Goal: Task Accomplishment & Management: Manage account settings

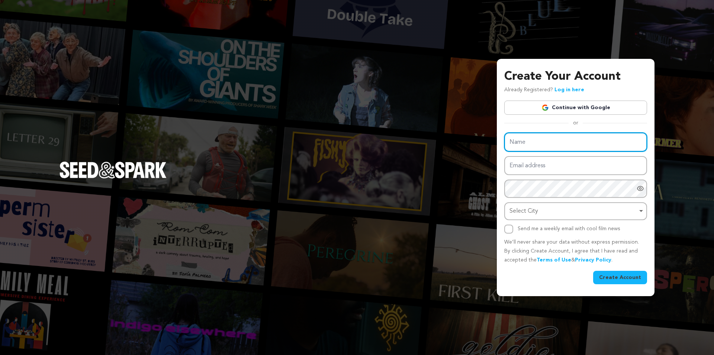
click at [554, 139] on input "Name" at bounding box center [575, 141] width 143 height 19
paste input "Big Basket"
type input "Big Basket"
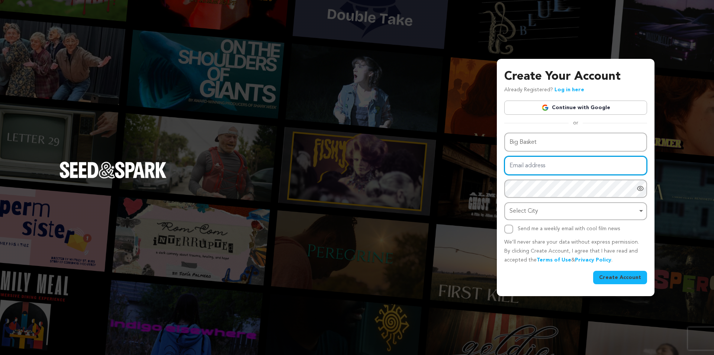
click at [540, 168] on input "Email address" at bounding box center [575, 165] width 143 height 19
type input "[EMAIL_ADDRESS][DOMAIN_NAME]"
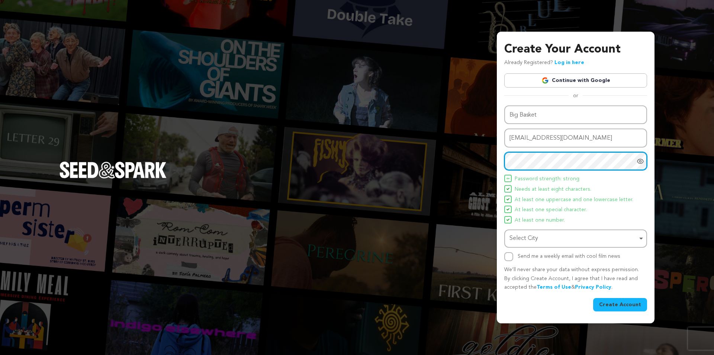
click at [546, 237] on div "Select City Remove item" at bounding box center [574, 238] width 128 height 11
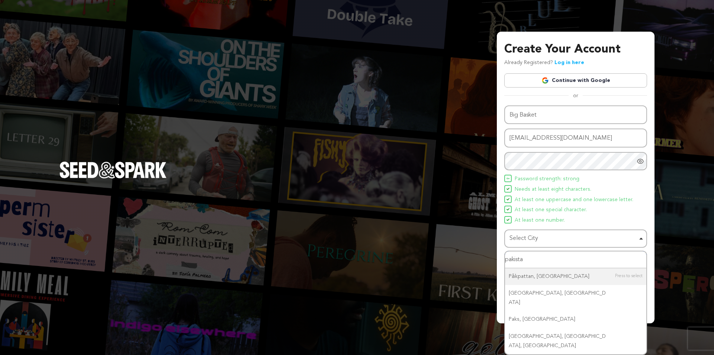
type input "pakistan"
click at [543, 260] on input "pakistan" at bounding box center [575, 259] width 141 height 17
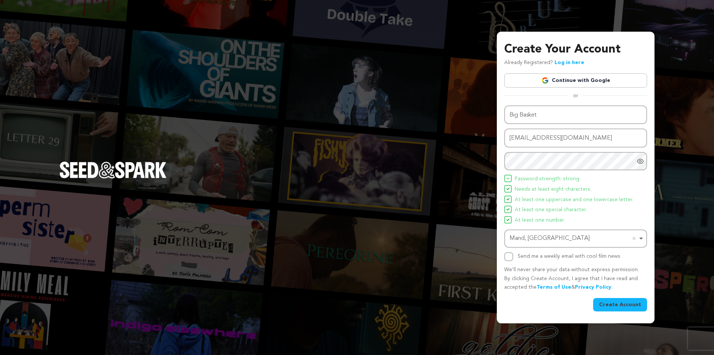
click at [528, 240] on div "Mand, Pakistan Remove item" at bounding box center [574, 238] width 128 height 11
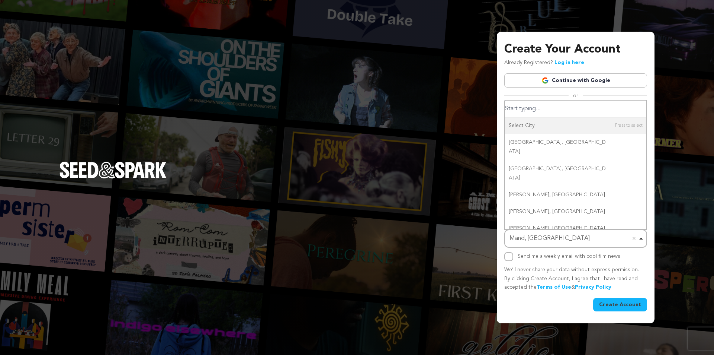
click at [528, 240] on div "Mand, Pakistan Remove item" at bounding box center [574, 238] width 128 height 11
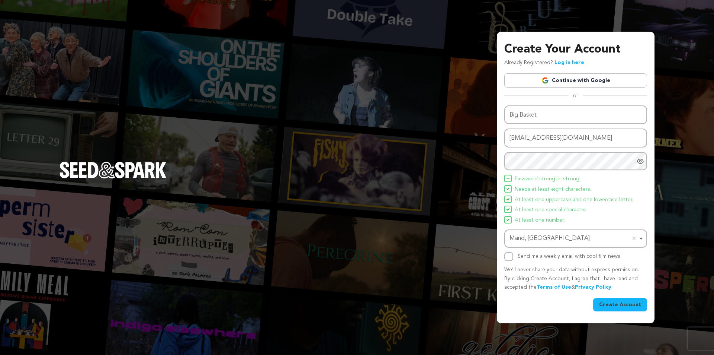
click at [528, 240] on div "Mand, Pakistan Remove item" at bounding box center [574, 238] width 128 height 11
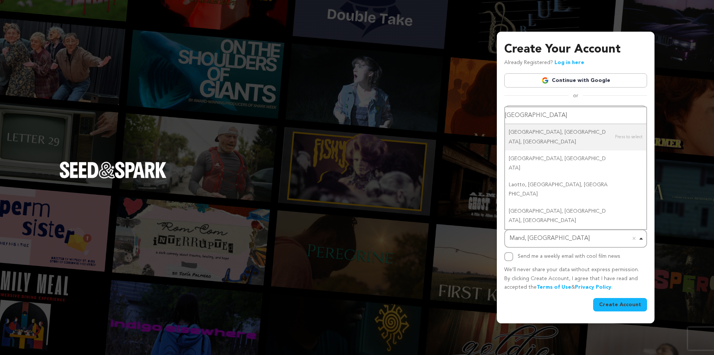
type input "lahore"
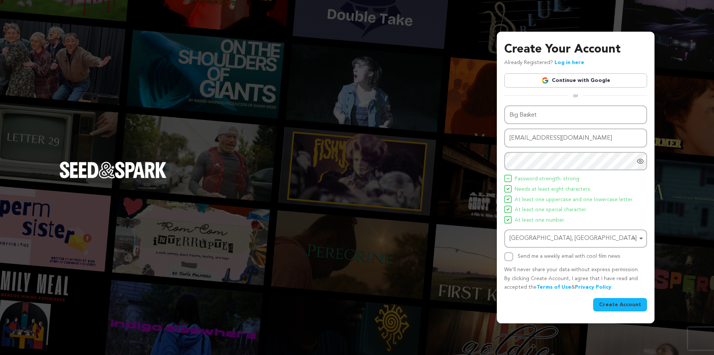
click at [529, 259] on label "Send me a weekly email with cool film news" at bounding box center [569, 255] width 103 height 5
click at [513, 259] on input "Send me a weekly email with cool film news" at bounding box center [508, 256] width 9 height 9
checkbox input "true"
click at [628, 299] on button "Create Account" at bounding box center [620, 304] width 54 height 13
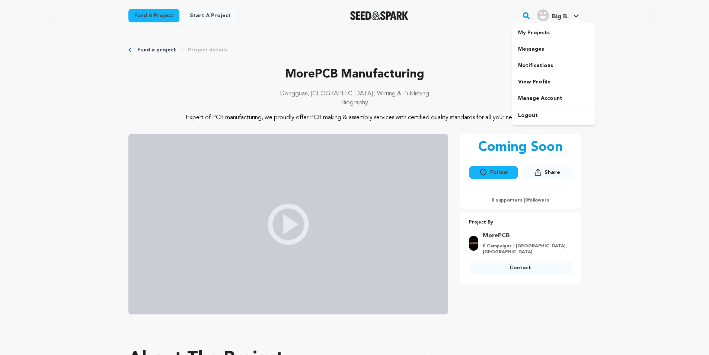
click at [570, 13] on link "Big B. Big B." at bounding box center [557, 14] width 45 height 13
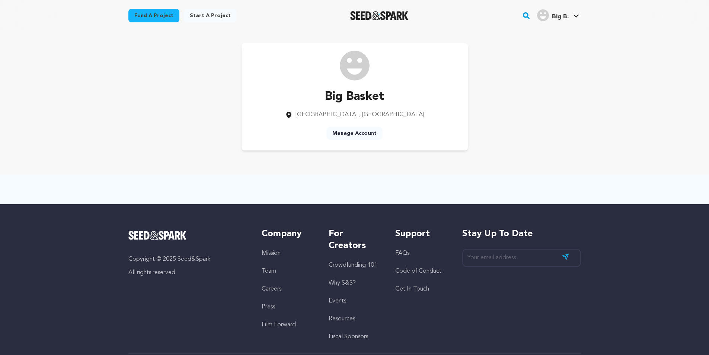
click at [355, 132] on link "Manage Account" at bounding box center [354, 132] width 56 height 13
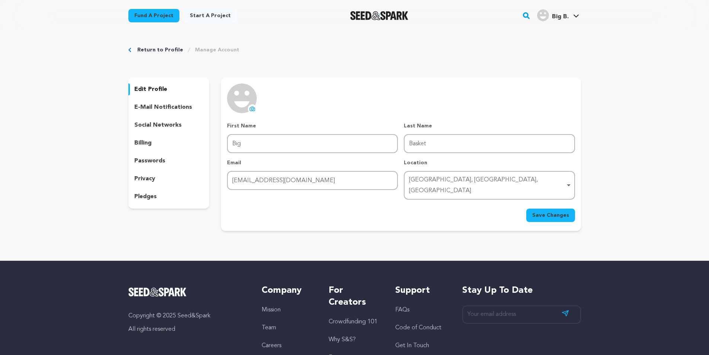
click at [248, 107] on button "uploading spinner upload profile image" at bounding box center [252, 108] width 9 height 9
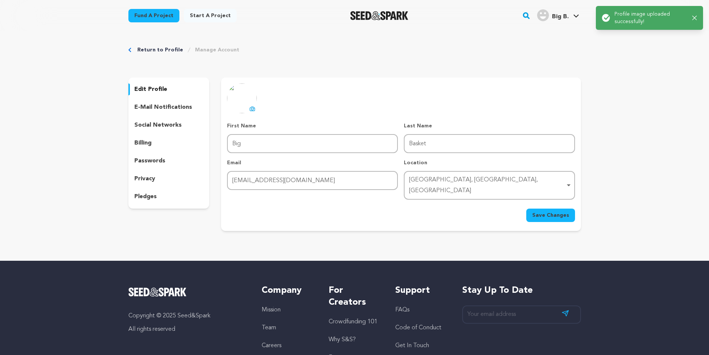
click at [571, 208] on button "Save Changes" at bounding box center [550, 214] width 49 height 13
click at [158, 125] on p "social networks" at bounding box center [157, 125] width 47 height 9
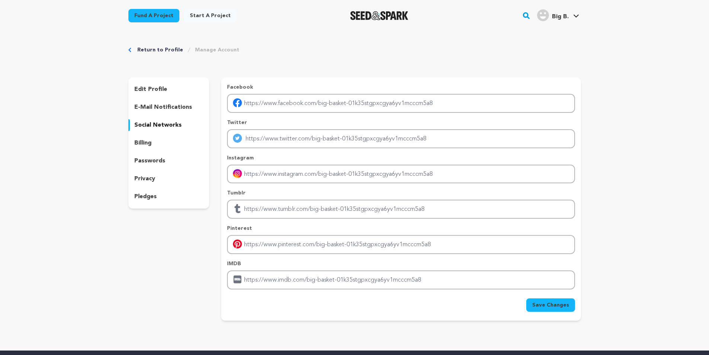
scroll to position [124, 0]
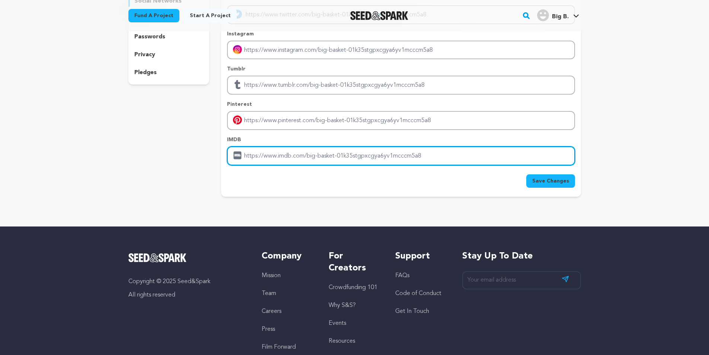
click at [283, 157] on input "Enter IMDB profile link" at bounding box center [400, 155] width 347 height 19
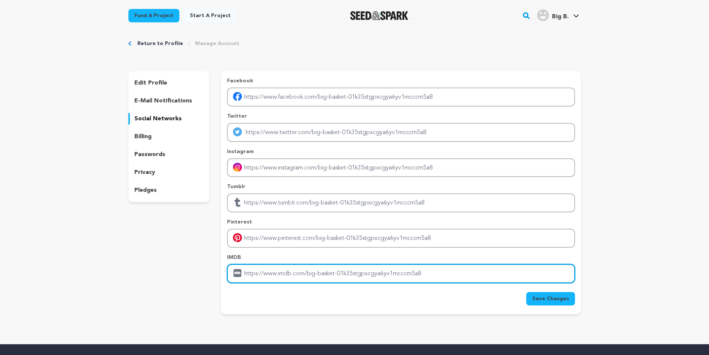
scroll to position [0, 0]
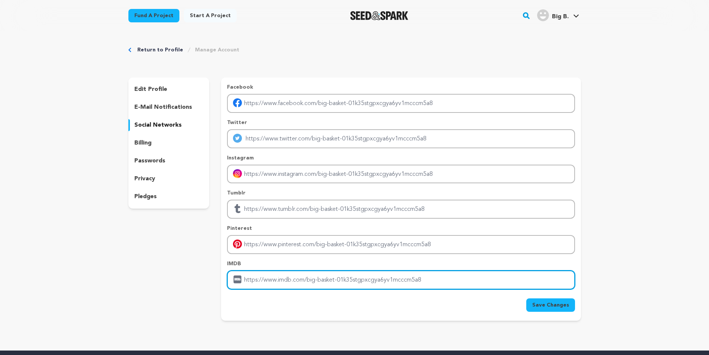
paste input "https://bigbasket.pk/"
type input "https://bigbasket.pk/"
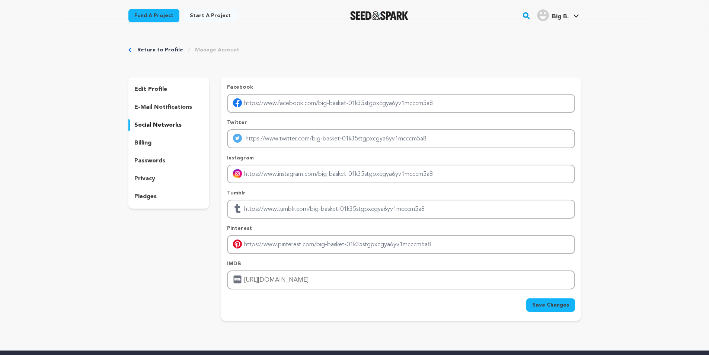
click at [561, 303] on span "Save Changes" at bounding box center [550, 304] width 37 height 7
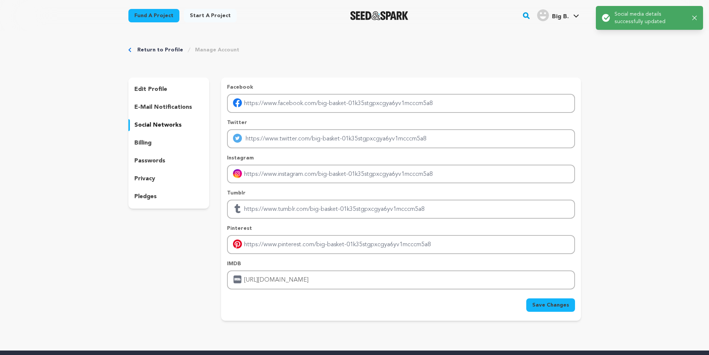
click at [185, 141] on div "billing" at bounding box center [168, 143] width 81 height 12
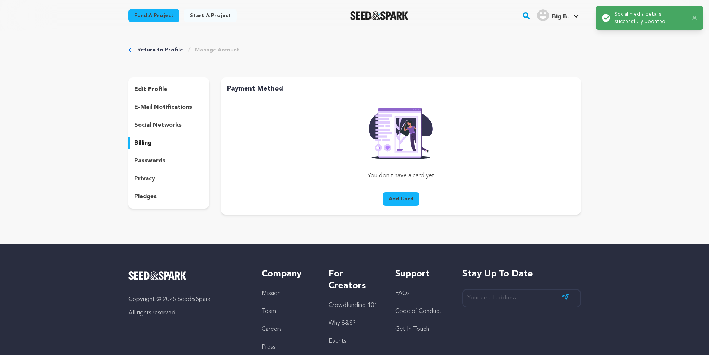
click at [176, 159] on div "passwords" at bounding box center [168, 161] width 81 height 12
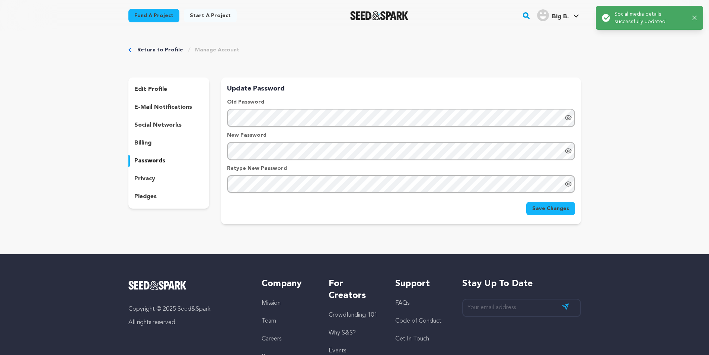
click at [168, 178] on div "privacy" at bounding box center [168, 179] width 81 height 12
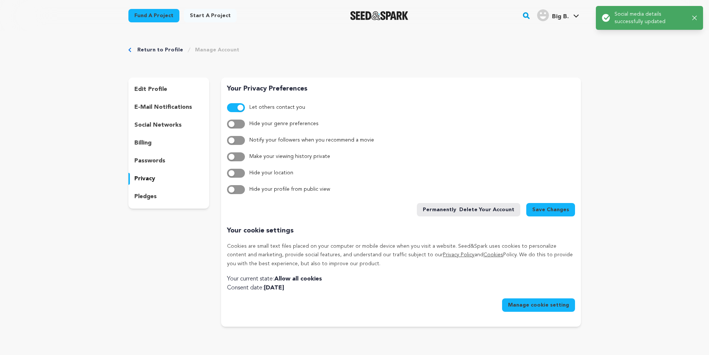
click at [167, 199] on div "pledges" at bounding box center [168, 196] width 81 height 12
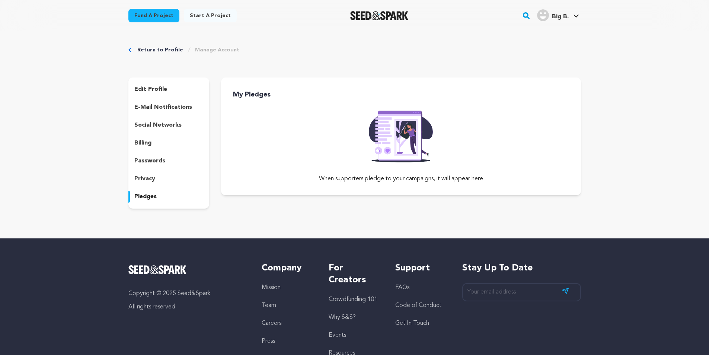
click at [166, 108] on p "e-mail notifications" at bounding box center [163, 107] width 58 height 9
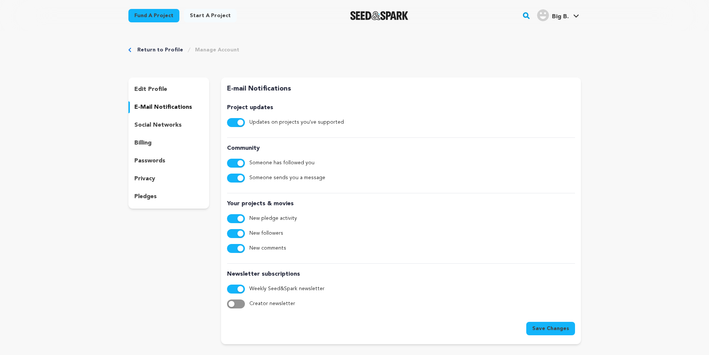
click at [162, 88] on p "edit profile" at bounding box center [150, 89] width 33 height 9
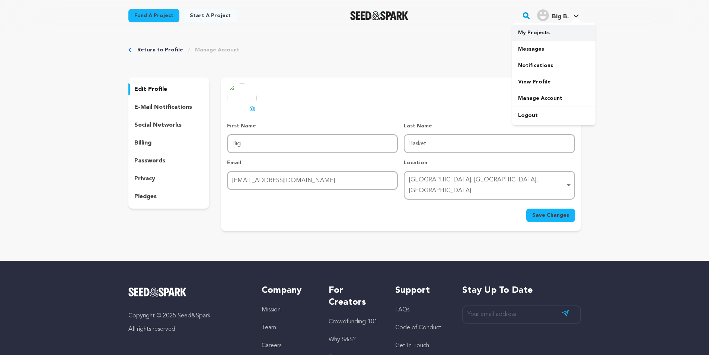
click at [538, 34] on link "My Projects" at bounding box center [553, 33] width 83 height 16
click at [536, 83] on link "View Profile" at bounding box center [553, 82] width 83 height 16
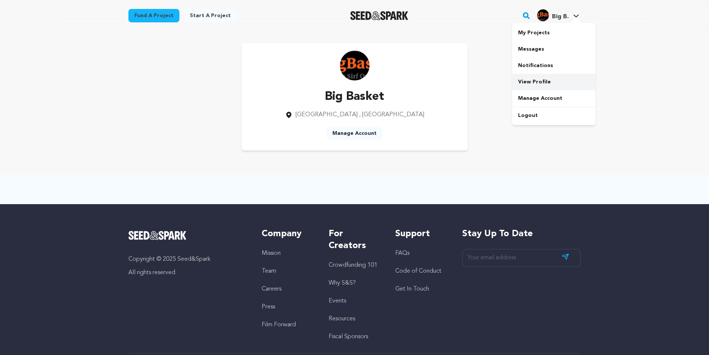
click at [549, 83] on link "View Profile" at bounding box center [553, 82] width 83 height 16
click at [537, 99] on link "Manage Account" at bounding box center [553, 98] width 83 height 16
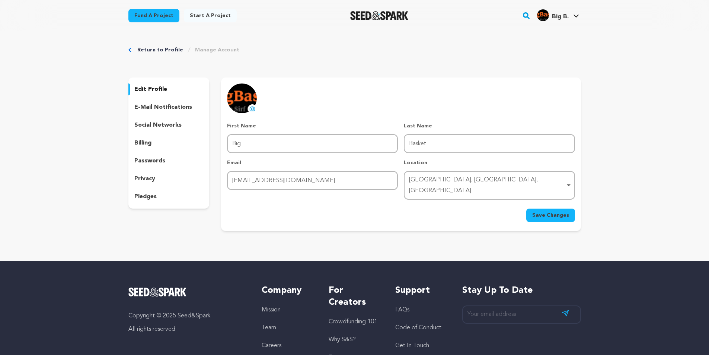
click at [162, 105] on p "e-mail notifications" at bounding box center [163, 107] width 58 height 9
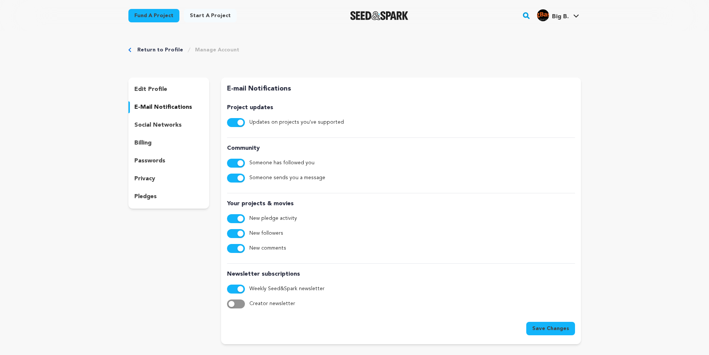
click at [164, 126] on p "social networks" at bounding box center [157, 125] width 47 height 9
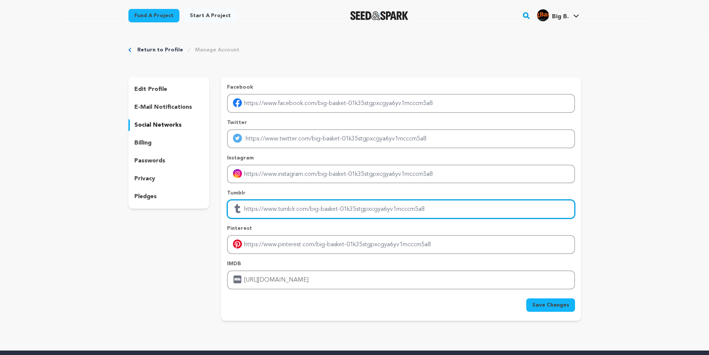
click at [298, 209] on input "Enter tubmlr profile link" at bounding box center [400, 208] width 347 height 19
paste input "[URL][DOMAIN_NAME]"
type input "https://bigbasket.pk/"
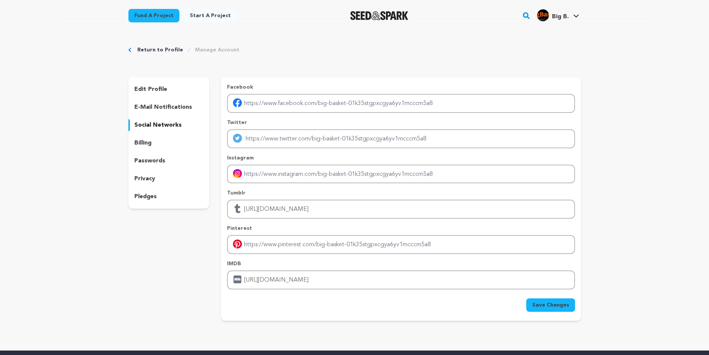
click at [549, 305] on span "Save Changes" at bounding box center [550, 304] width 37 height 7
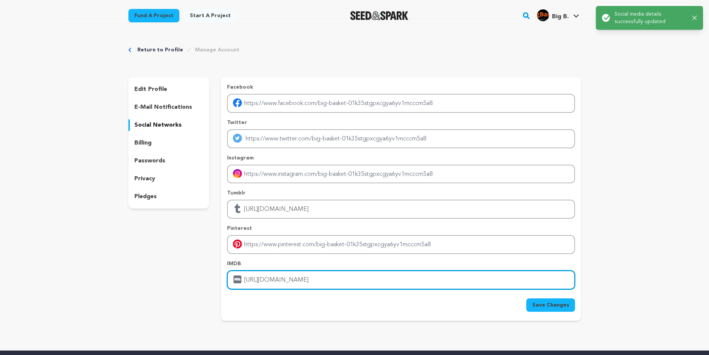
click at [328, 274] on input "https://bigbasket.pk/" at bounding box center [400, 279] width 347 height 19
click at [328, 274] on input "[URL][DOMAIN_NAME]" at bounding box center [400, 279] width 347 height 19
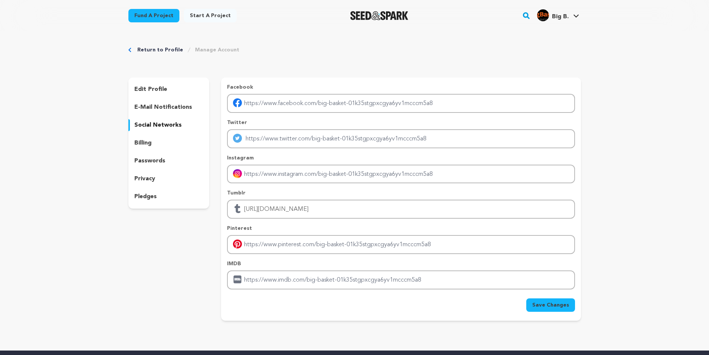
click at [541, 306] on span "Save Changes" at bounding box center [550, 304] width 37 height 7
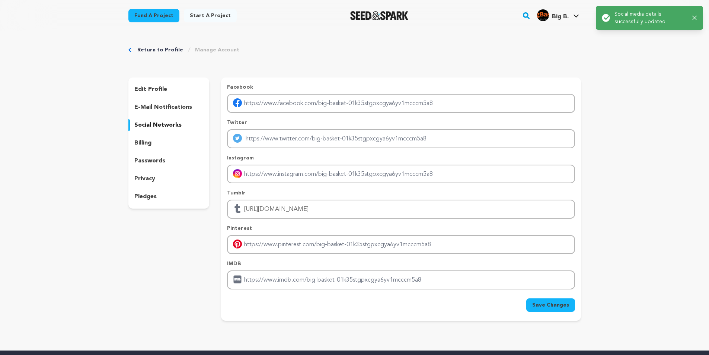
click at [150, 142] on p "billing" at bounding box center [142, 142] width 17 height 9
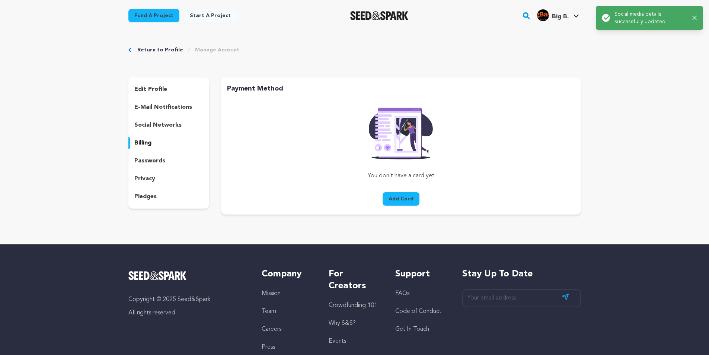
click at [147, 157] on p "passwords" at bounding box center [149, 160] width 31 height 9
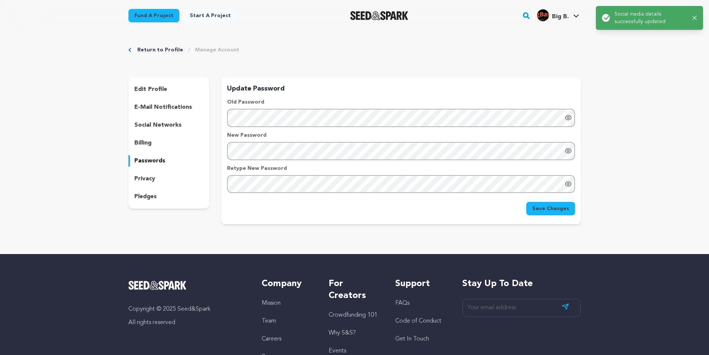
click at [148, 173] on div "privacy" at bounding box center [168, 179] width 81 height 12
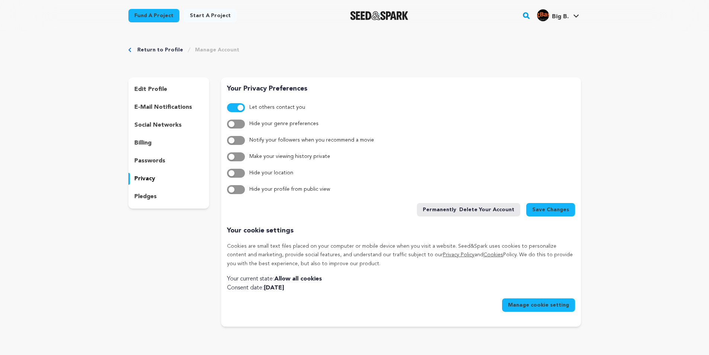
click at [237, 125] on button "button" at bounding box center [236, 123] width 18 height 9
click at [240, 141] on button "button" at bounding box center [236, 140] width 18 height 9
click at [241, 155] on button "button" at bounding box center [236, 156] width 18 height 9
click at [238, 171] on button "button" at bounding box center [236, 173] width 18 height 9
click at [240, 173] on span "button" at bounding box center [240, 173] width 6 height 6
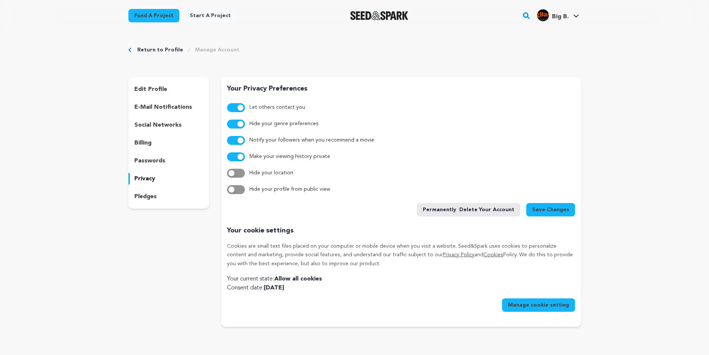
click at [238, 125] on span "button" at bounding box center [240, 124] width 6 height 6
click at [157, 195] on div "pledges" at bounding box center [168, 196] width 81 height 12
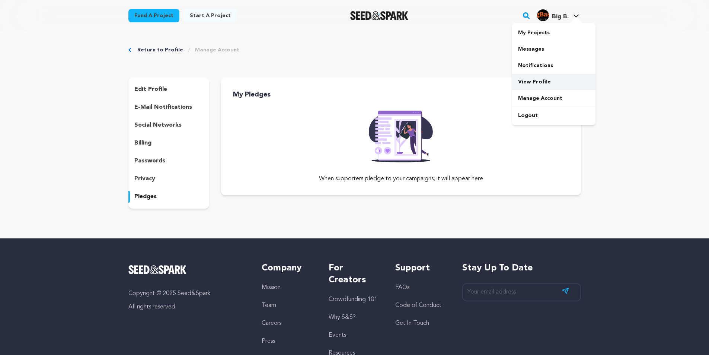
click at [536, 83] on link "View Profile" at bounding box center [553, 82] width 83 height 16
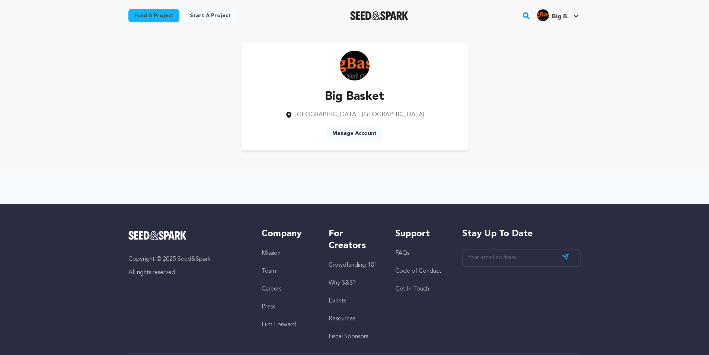
click at [351, 131] on link "Manage Account" at bounding box center [354, 132] width 56 height 13
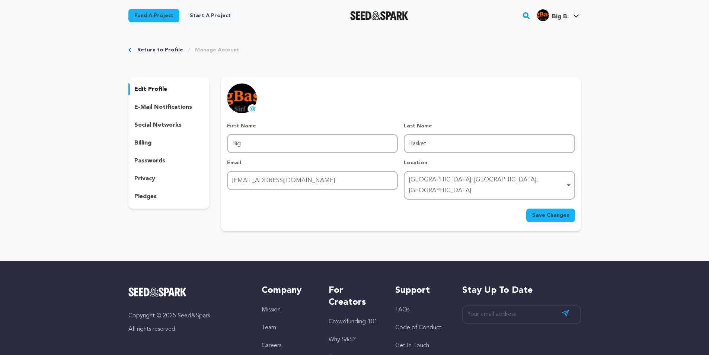
click at [573, 181] on div "[GEOGRAPHIC_DATA], [GEOGRAPHIC_DATA], [GEOGRAPHIC_DATA] [GEOGRAPHIC_DATA], [GEO…" at bounding box center [489, 185] width 171 height 29
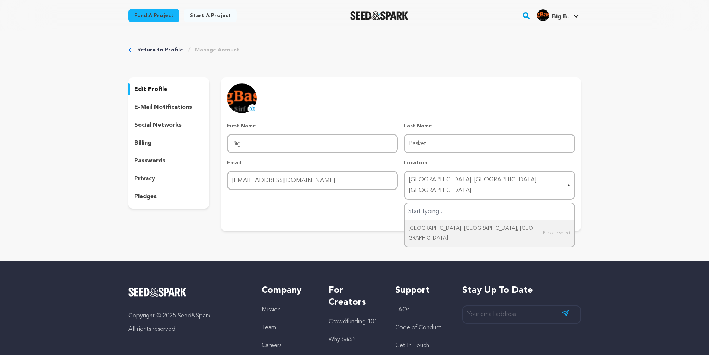
click at [350, 208] on div "Save Changes" at bounding box center [400, 214] width 347 height 13
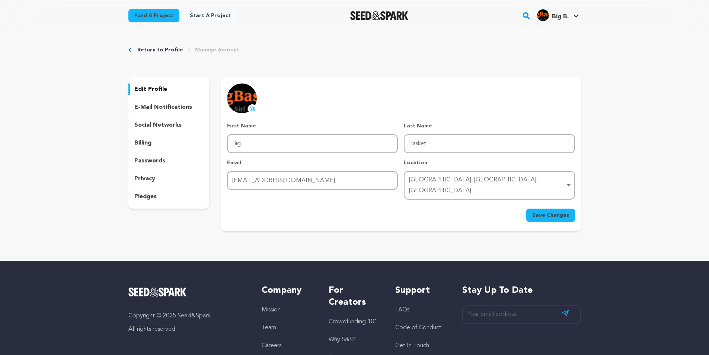
click at [209, 47] on link "Manage Account" at bounding box center [217, 49] width 44 height 7
click at [541, 54] on link "Messages" at bounding box center [553, 49] width 83 height 16
click at [545, 31] on link "My Projects" at bounding box center [553, 33] width 83 height 16
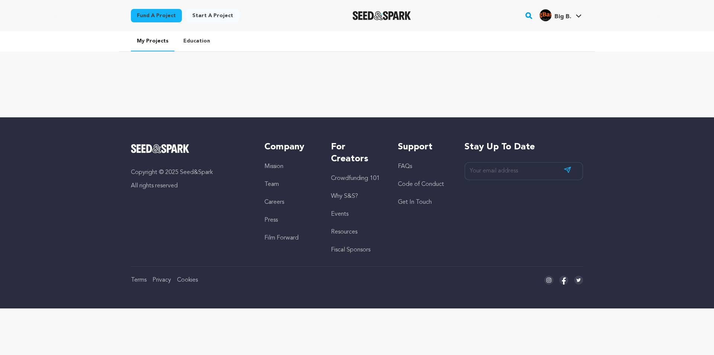
click at [198, 43] on link "Education" at bounding box center [196, 40] width 39 height 19
click at [538, 78] on link "View Profile" at bounding box center [556, 82] width 83 height 16
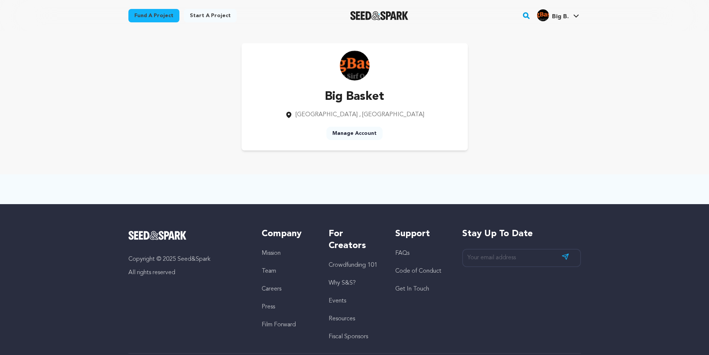
click at [369, 133] on link "Manage Account" at bounding box center [354, 132] width 56 height 13
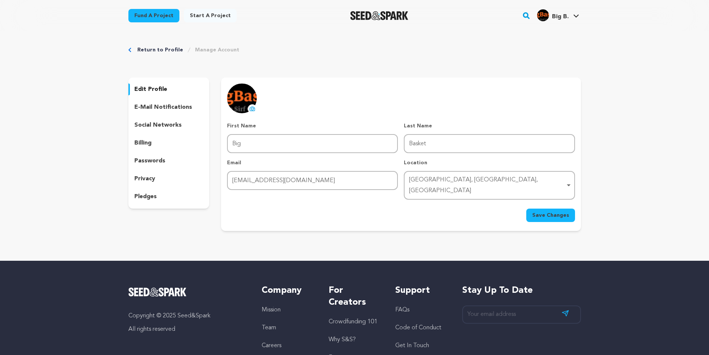
click at [169, 195] on div "pledges" at bounding box center [168, 196] width 81 height 12
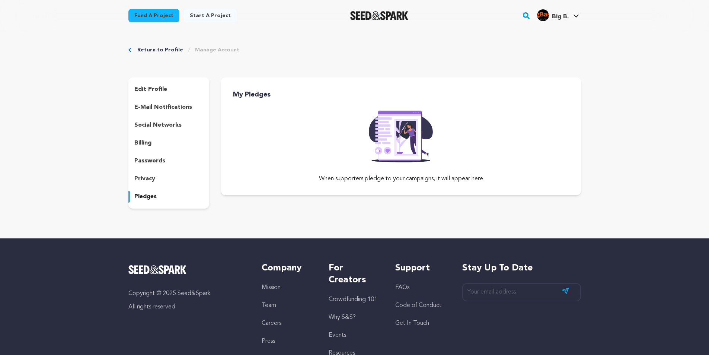
click at [165, 181] on div "privacy" at bounding box center [168, 179] width 81 height 12
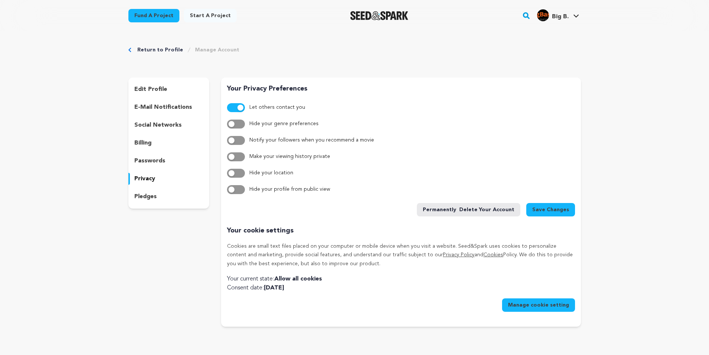
click at [549, 302] on button "Manage cookie setting" at bounding box center [538, 304] width 73 height 13
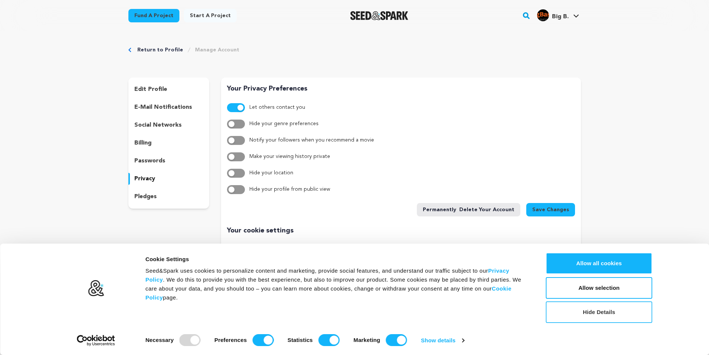
click at [609, 313] on button "Hide Details" at bounding box center [599, 312] width 106 height 22
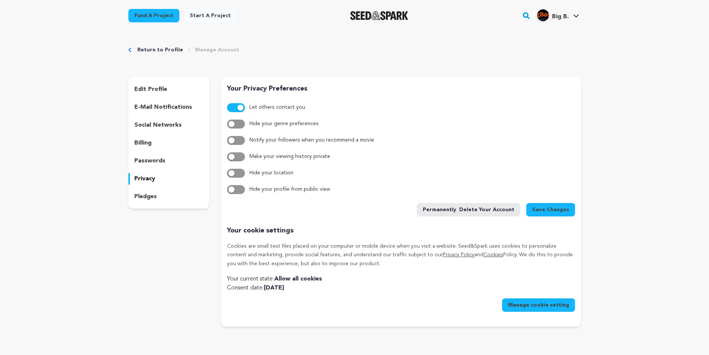
click at [553, 208] on span "Save Changes" at bounding box center [550, 209] width 37 height 7
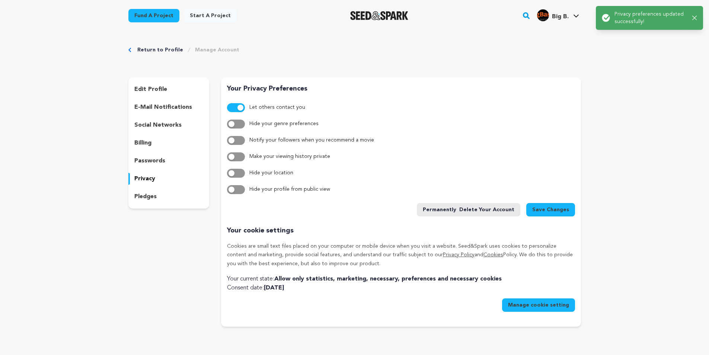
click at [234, 142] on button "button" at bounding box center [236, 140] width 18 height 9
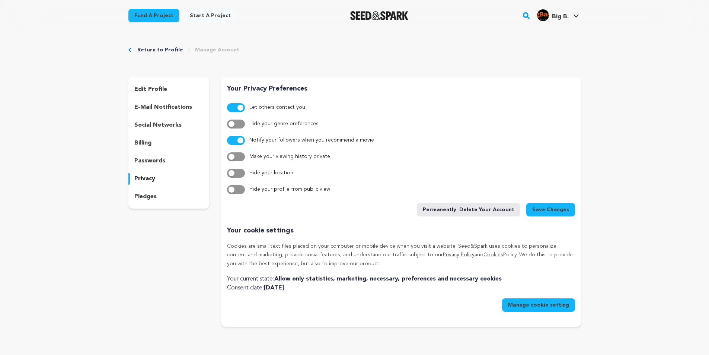
click at [235, 160] on button "button" at bounding box center [236, 156] width 18 height 9
click at [546, 213] on button "Save Changes" at bounding box center [550, 209] width 49 height 13
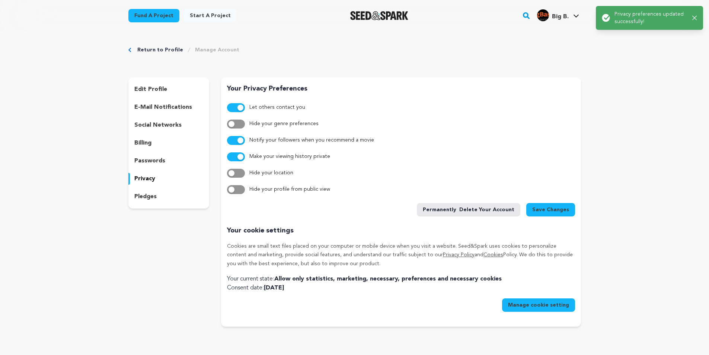
click at [166, 160] on div "passwords" at bounding box center [168, 161] width 81 height 12
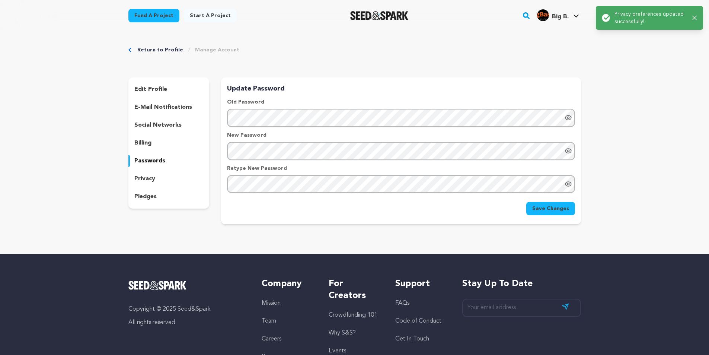
click at [162, 144] on div "billing" at bounding box center [168, 143] width 81 height 12
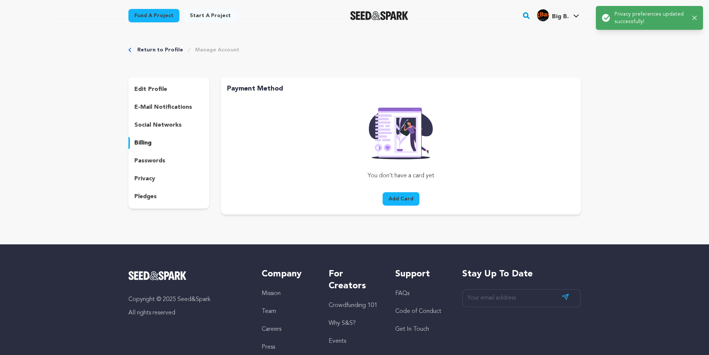
click at [397, 198] on button "Add Card" at bounding box center [400, 198] width 37 height 13
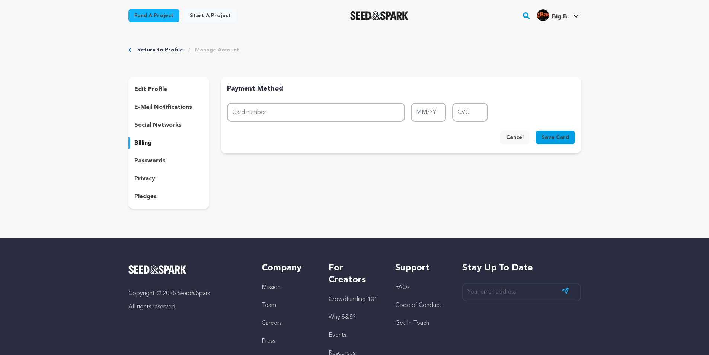
click at [189, 125] on div "social networks" at bounding box center [168, 125] width 81 height 12
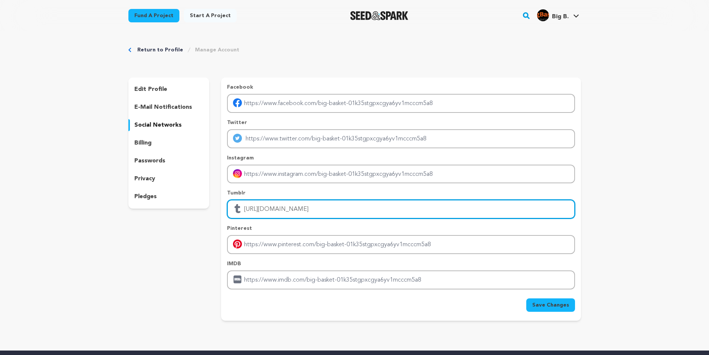
click at [323, 209] on input "https://bigbasket.pk/" at bounding box center [400, 208] width 347 height 19
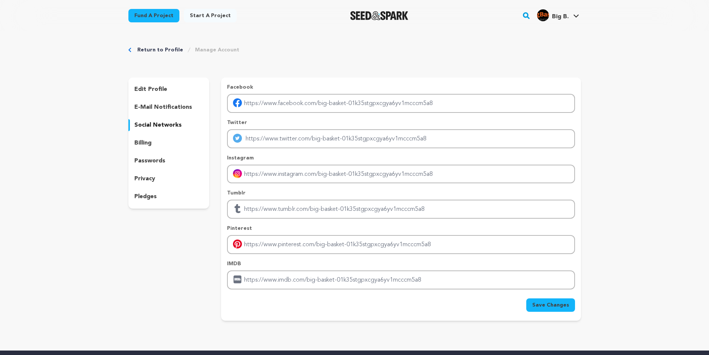
click at [546, 304] on span "Save Changes" at bounding box center [550, 304] width 37 height 7
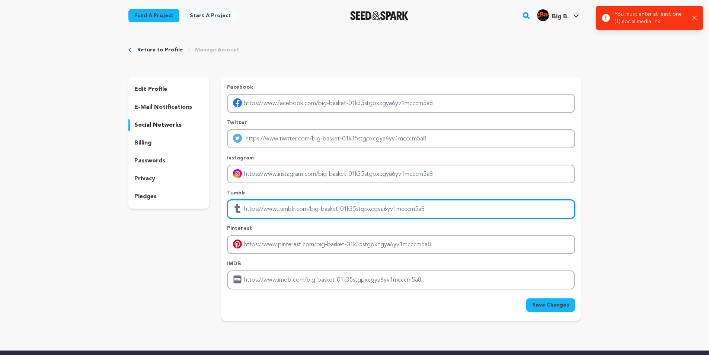
click at [365, 203] on input "Enter tubmlr profile link" at bounding box center [400, 208] width 347 height 19
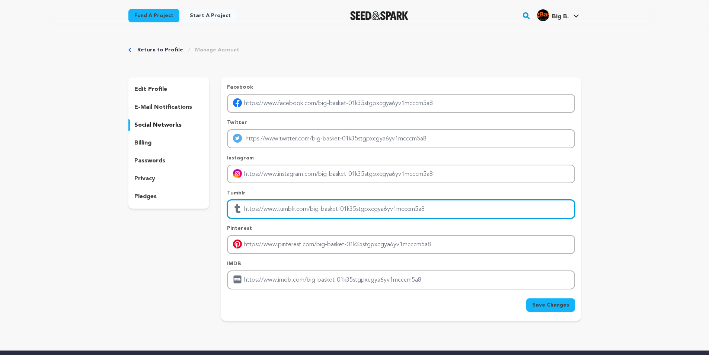
type input "https://bigbasket.pk/"
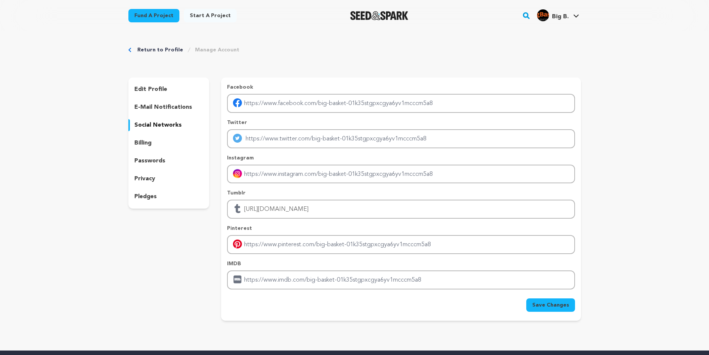
click at [551, 308] on button "Save Changes" at bounding box center [550, 304] width 49 height 13
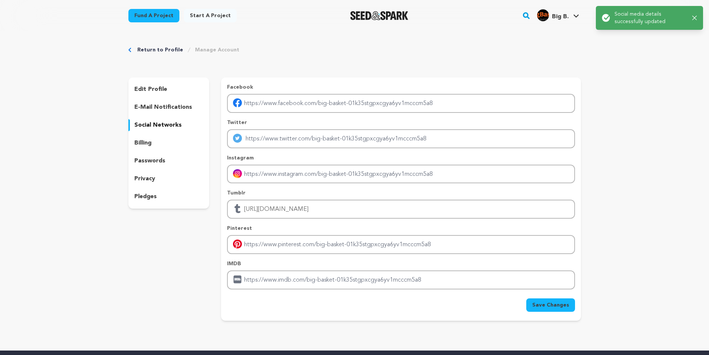
click at [153, 88] on p "edit profile" at bounding box center [150, 89] width 33 height 9
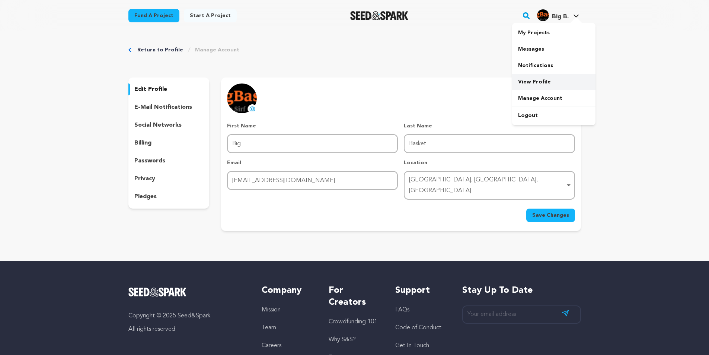
click at [557, 81] on link "View Profile" at bounding box center [553, 82] width 83 height 16
